Goal: Task Accomplishment & Management: Manage account settings

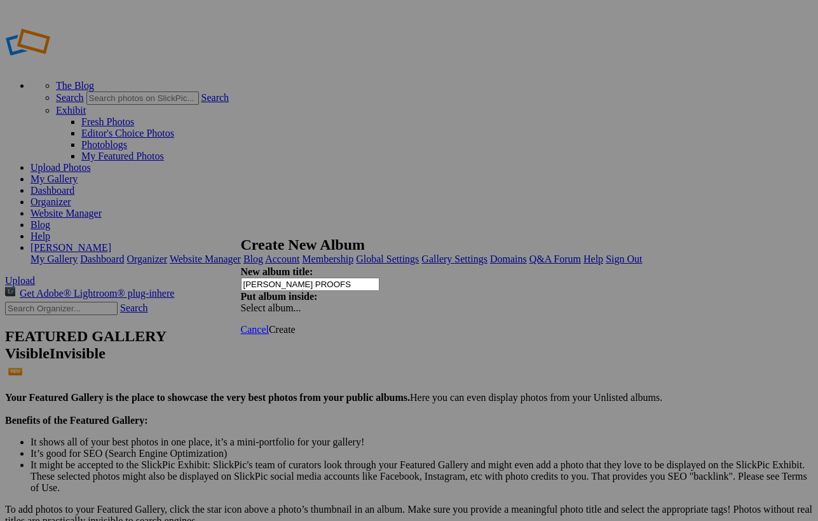
type input "[PERSON_NAME] PROOFS"
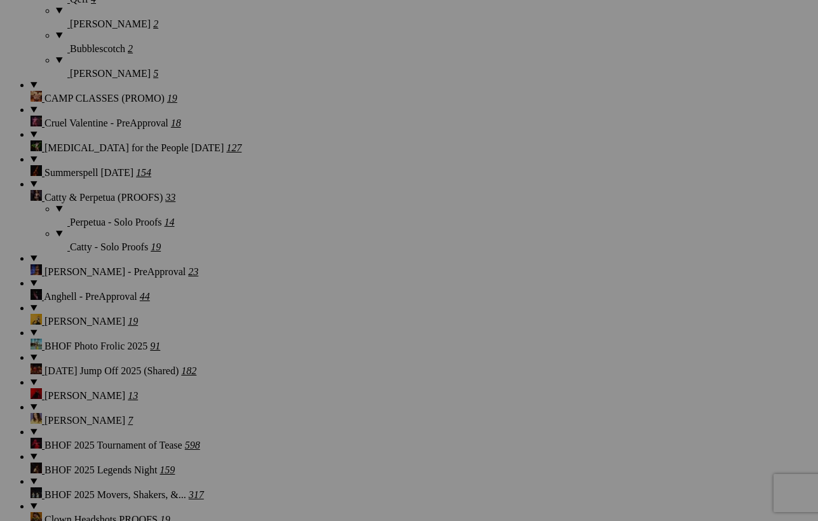
scroll to position [1783, 0]
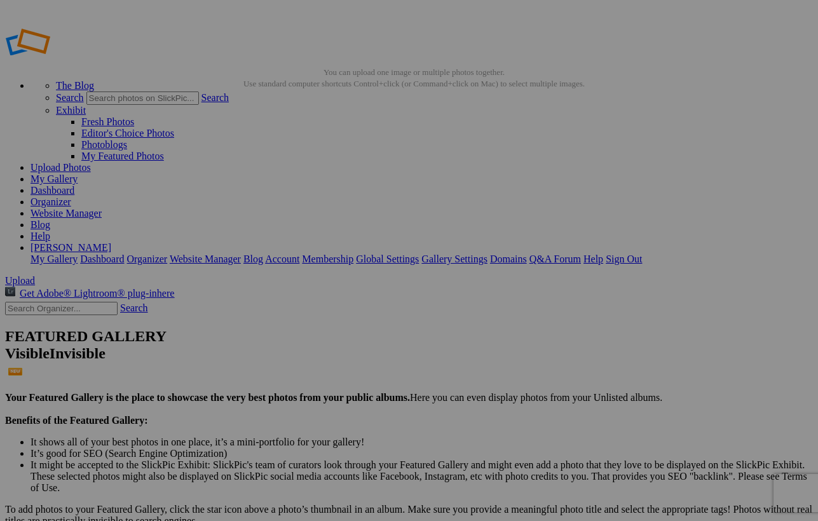
scroll to position [0, 0]
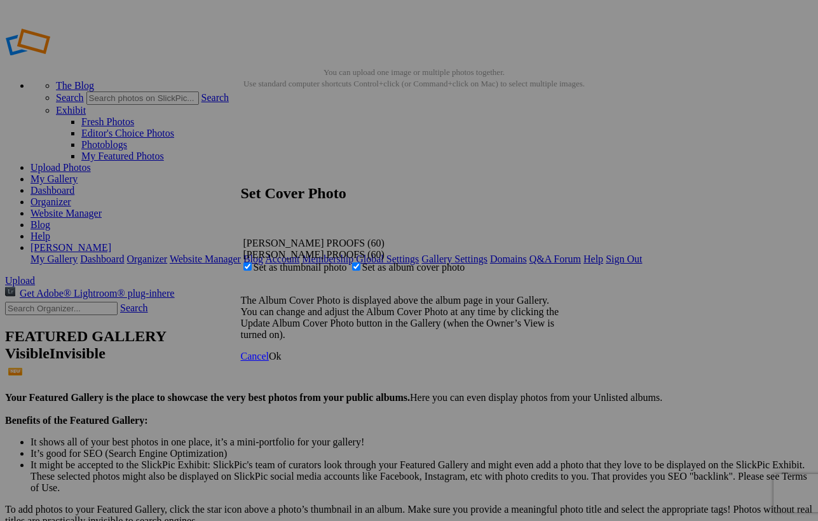
click at [281, 362] on span "Ok" at bounding box center [275, 356] width 13 height 11
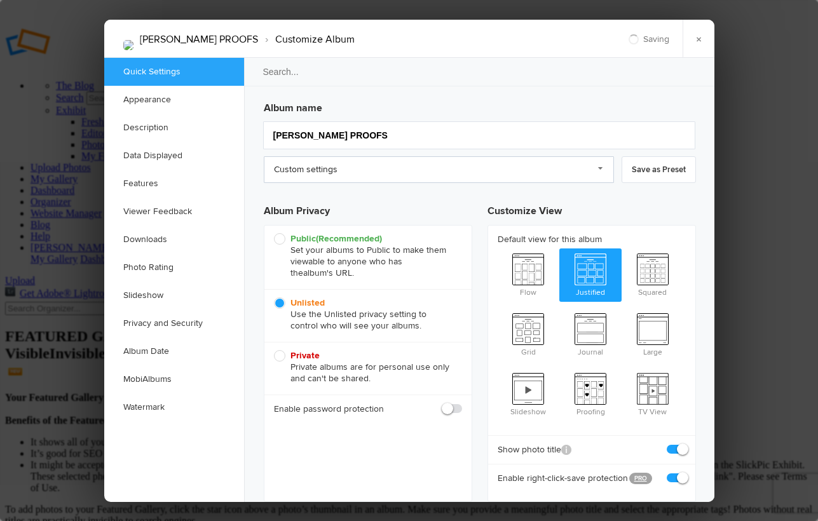
click at [448, 167] on link "Custom settings" at bounding box center [439, 169] width 350 height 27
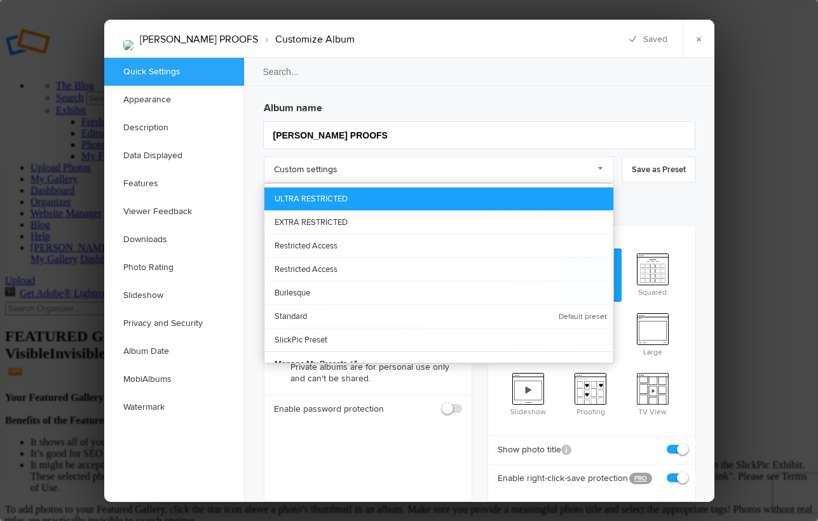
click at [384, 194] on link "ULTRA RESTRICTED" at bounding box center [438, 198] width 349 height 23
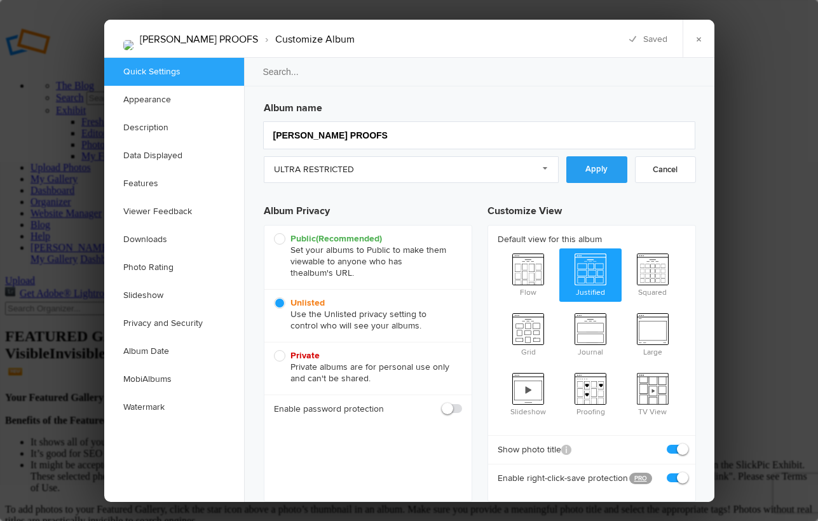
click at [607, 174] on link "Apply" at bounding box center [596, 169] width 61 height 27
checkbox input "false"
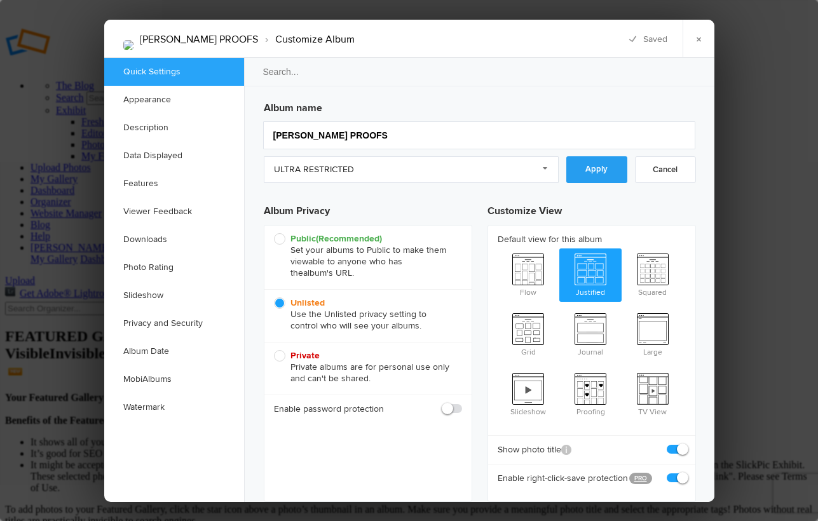
checkbox input "false"
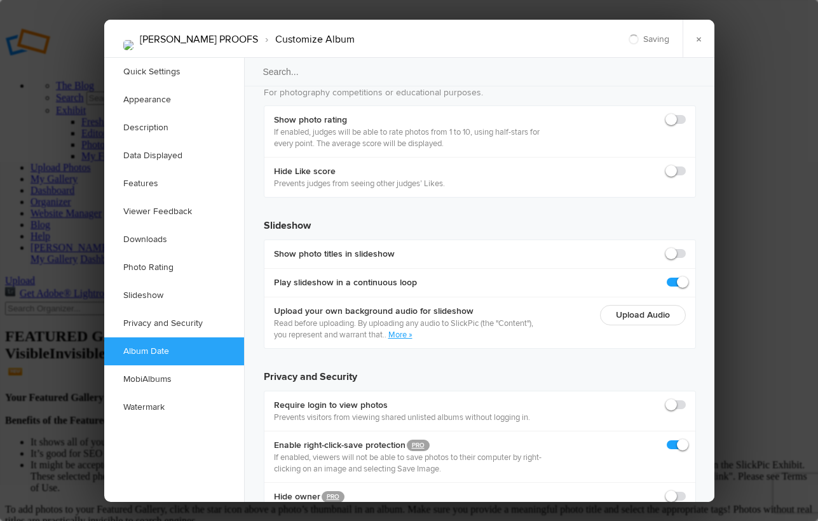
scroll to position [2783, 0]
checkbox input "true"
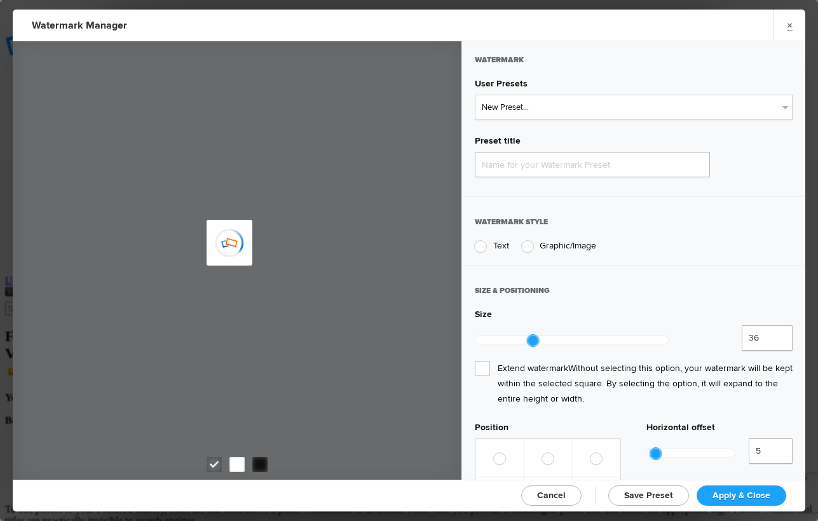
type input "Watermark-9/18/2025"
radio input "true"
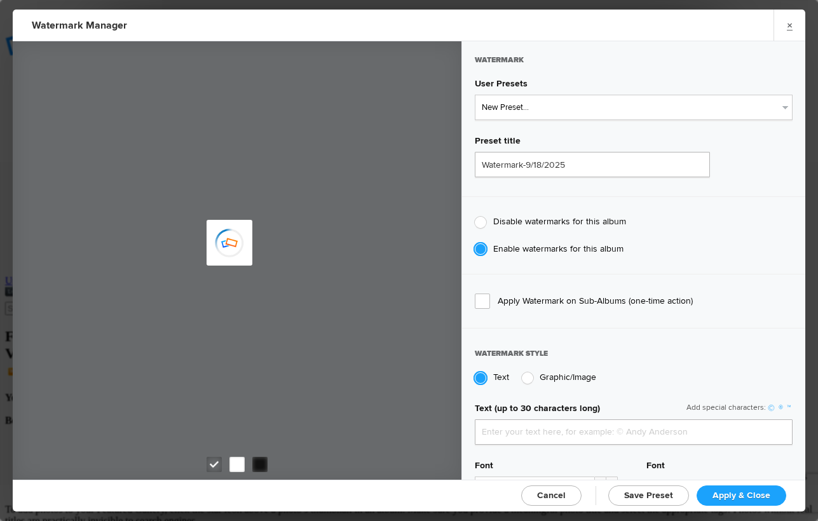
type input "genitophoto"
type input "Watermark-8/13/2022"
type input "0.13"
type input "89"
radio input "true"
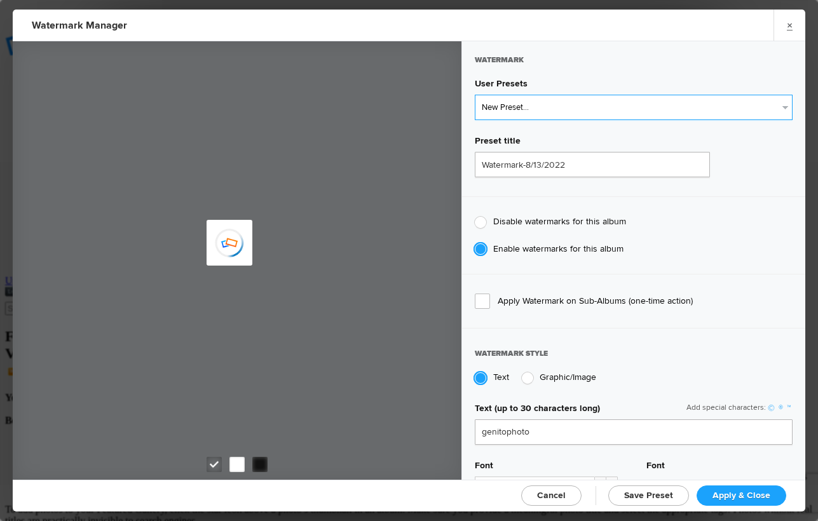
radio input "false"
select select "2: Object"
type input "LOGO"
radio input "false"
radio input "true"
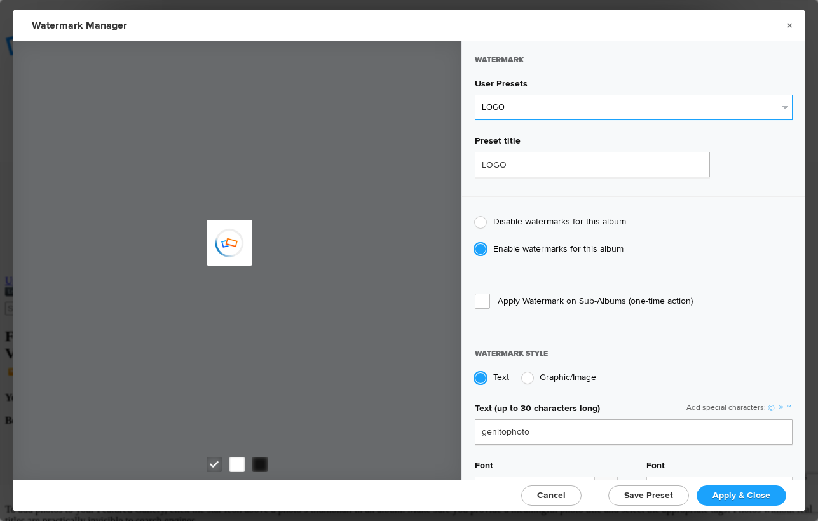
type input "0.1"
type input "92"
type input "0"
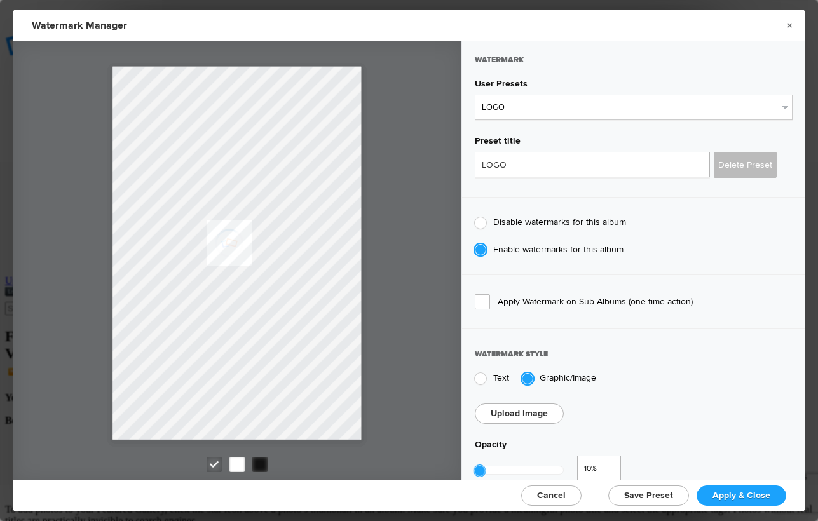
click at [739, 499] on span "Apply & Close" at bounding box center [741, 495] width 58 height 11
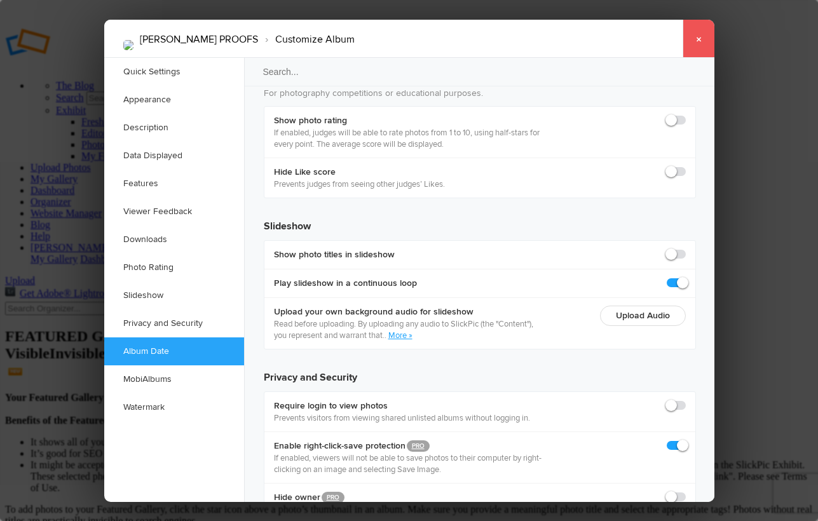
click at [696, 47] on link "×" at bounding box center [698, 39] width 32 height 38
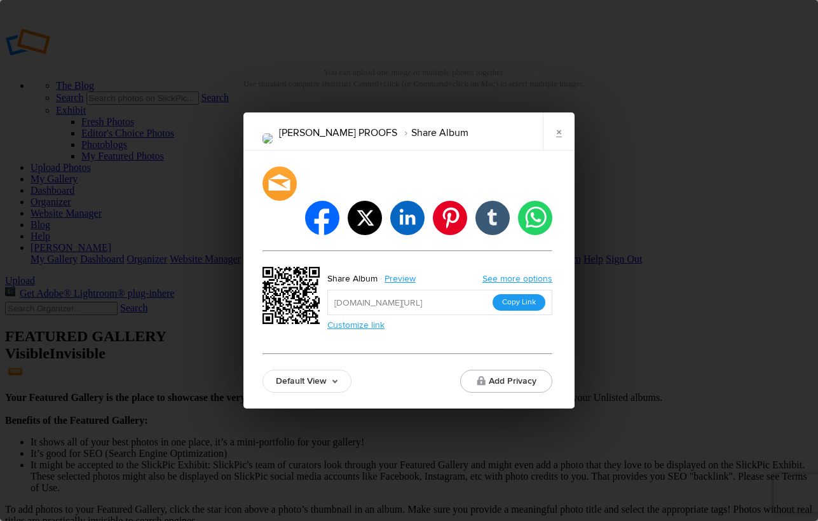
click at [517, 294] on button "Copy Link" at bounding box center [518, 302] width 53 height 17
